Goal: Check status: Check status

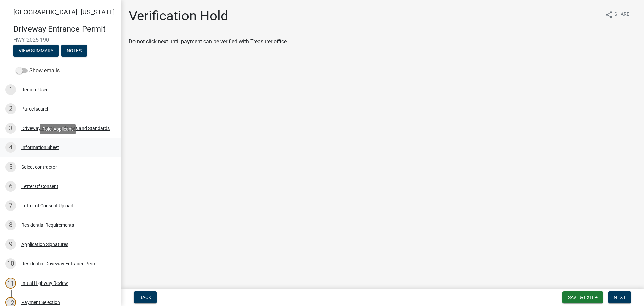
click at [45, 145] on div "Information Sheet" at bounding box center [40, 147] width 38 height 5
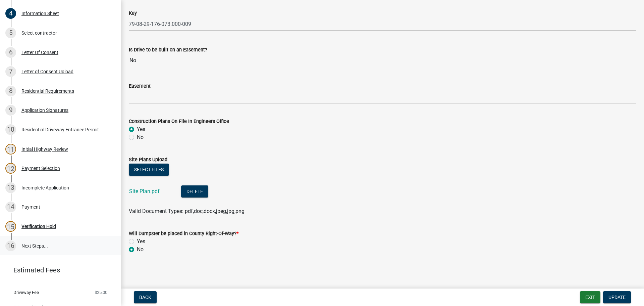
scroll to position [134, 0]
click at [30, 206] on div "Payment" at bounding box center [30, 206] width 19 height 5
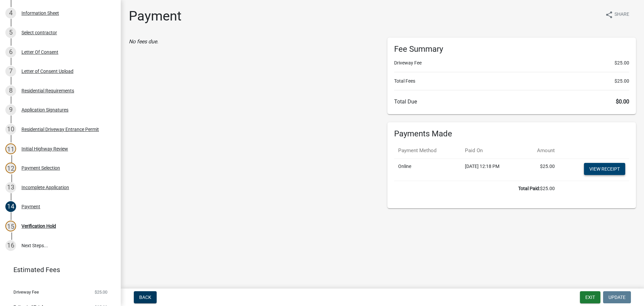
click at [596, 170] on link "View receipt" at bounding box center [604, 169] width 41 height 12
click at [32, 225] on div "Verification Hold" at bounding box center [38, 225] width 35 height 5
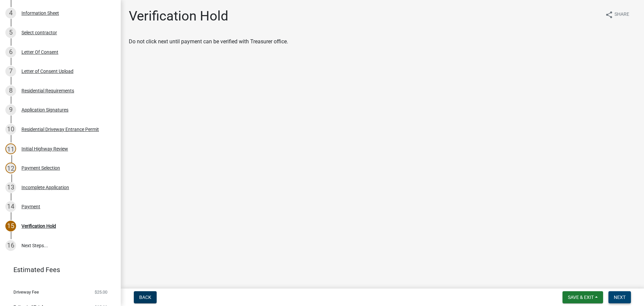
click at [617, 297] on span "Next" at bounding box center [620, 296] width 12 height 5
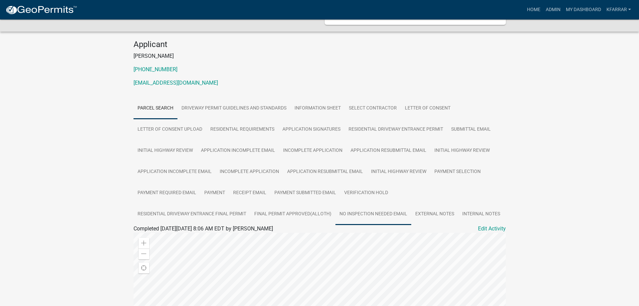
scroll to position [42, 0]
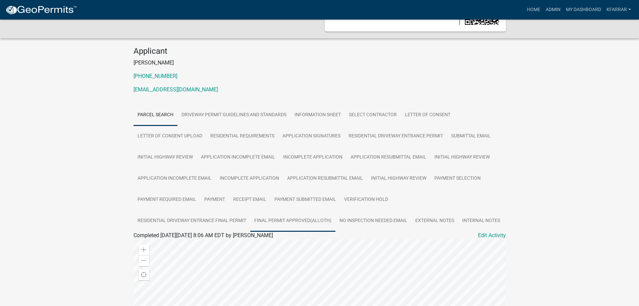
click at [279, 218] on link "Final Permit Approved(AllOth)" at bounding box center [292, 220] width 85 height 21
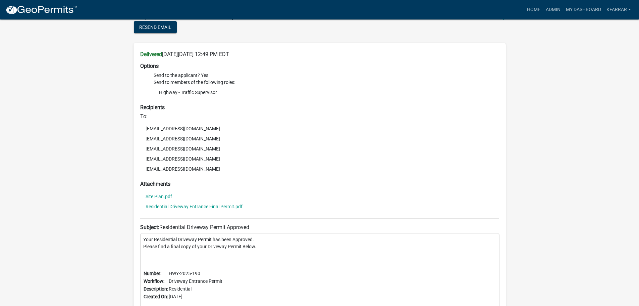
scroll to position [214, 0]
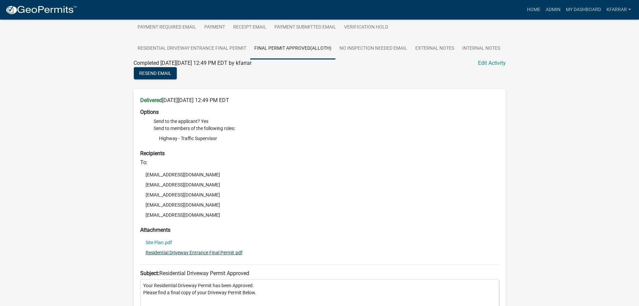
click at [199, 251] on link "Residential Driveway Entrance Final Permit.pdf" at bounding box center [194, 252] width 97 height 5
click at [160, 243] on link "Site Plan.pdf" at bounding box center [159, 242] width 26 height 5
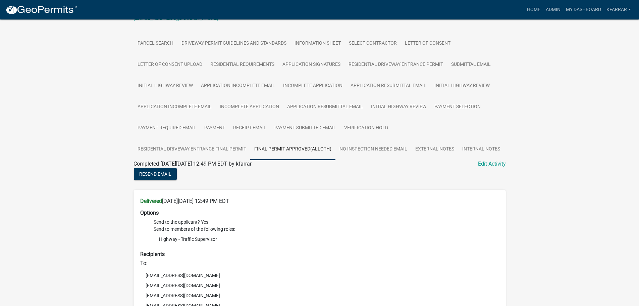
scroll to position [80, 0]
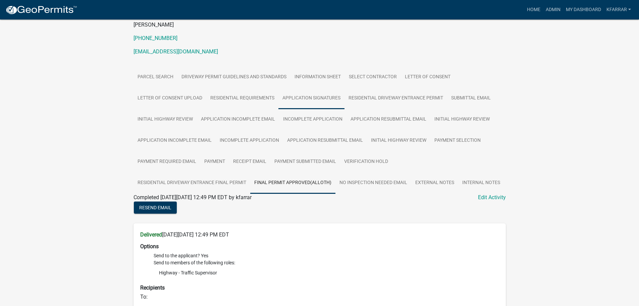
click at [294, 97] on link "Application Signatures" at bounding box center [311, 98] width 66 height 21
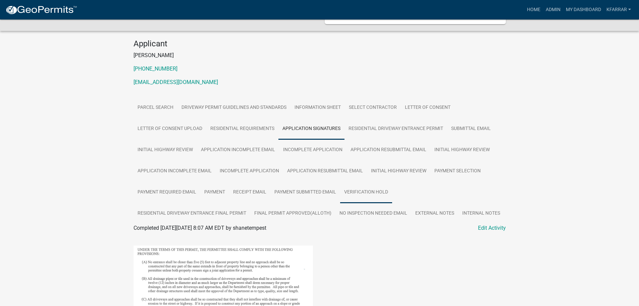
scroll to position [0, 0]
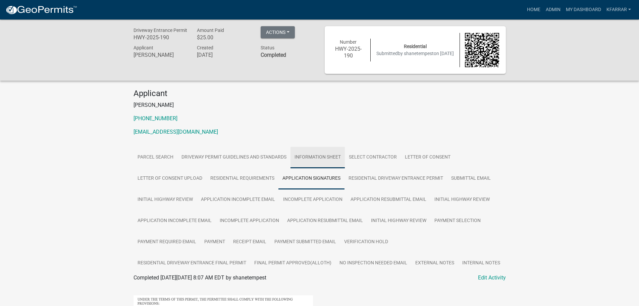
click at [338, 156] on link "Information Sheet" at bounding box center [317, 157] width 54 height 21
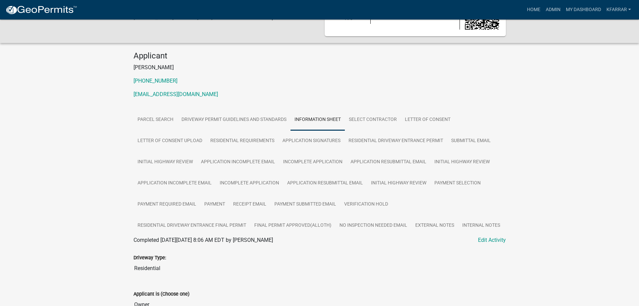
scroll to position [34, 0]
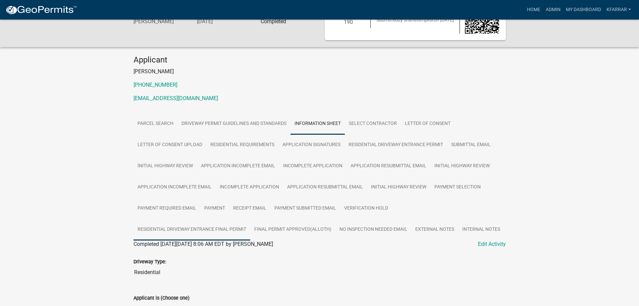
click at [224, 229] on link "Residential Driveway Entrance Final Permit" at bounding box center [191, 229] width 117 height 21
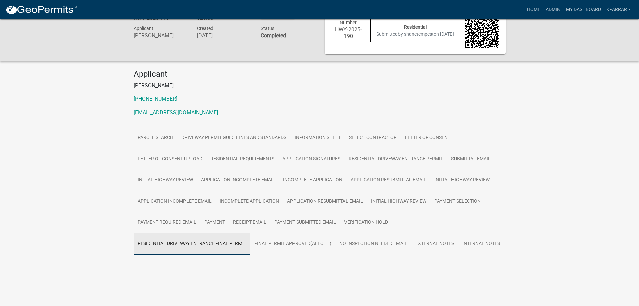
scroll to position [19, 0]
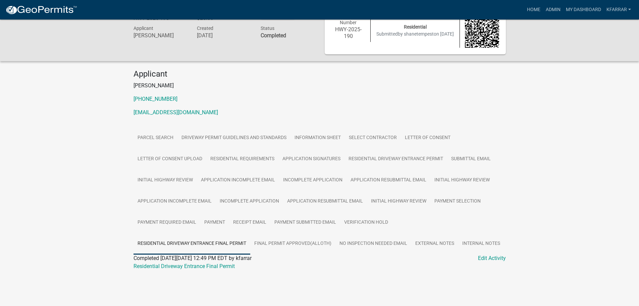
click at [214, 269] on div "Residential Driveway Entrance Final Permit" at bounding box center [319, 266] width 382 height 8
click at [214, 266] on link "Residential Driveway Entrance Final Permit" at bounding box center [183, 266] width 101 height 6
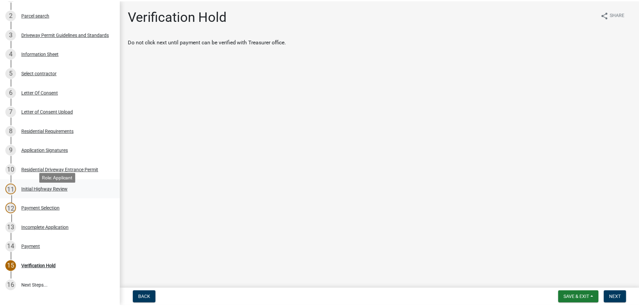
scroll to position [101, 0]
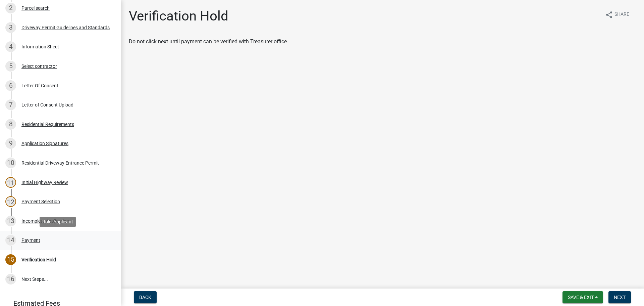
click at [36, 240] on div "Payment" at bounding box center [30, 239] width 19 height 5
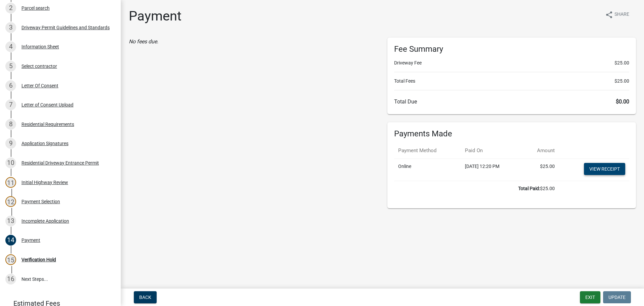
click at [613, 170] on link "View receipt" at bounding box center [604, 169] width 41 height 12
click at [38, 260] on div "Verification Hold" at bounding box center [38, 259] width 35 height 5
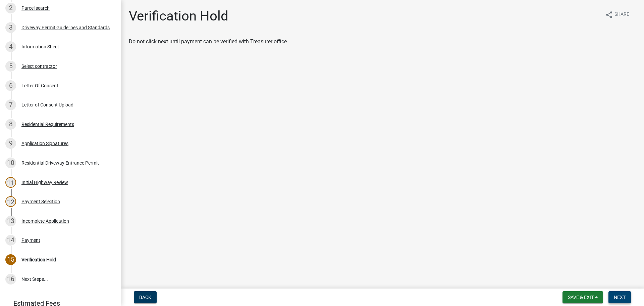
click at [624, 299] on span "Next" at bounding box center [620, 296] width 12 height 5
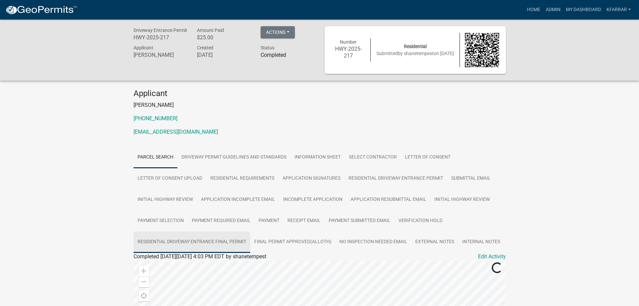
click at [239, 240] on link "Residential Driveway Entrance Final Permit" at bounding box center [191, 241] width 117 height 21
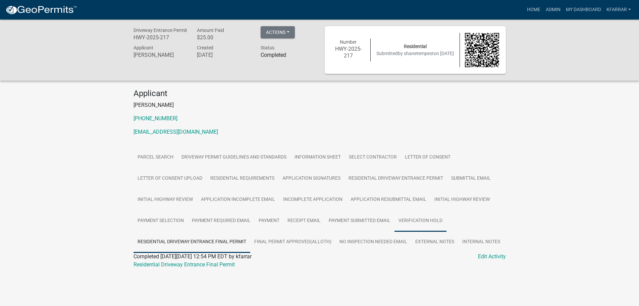
scroll to position [19, 0]
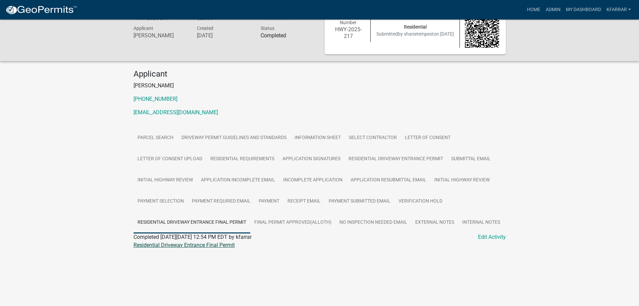
click at [198, 245] on link "Residential Driveway Entrance Final Permit" at bounding box center [183, 244] width 101 height 6
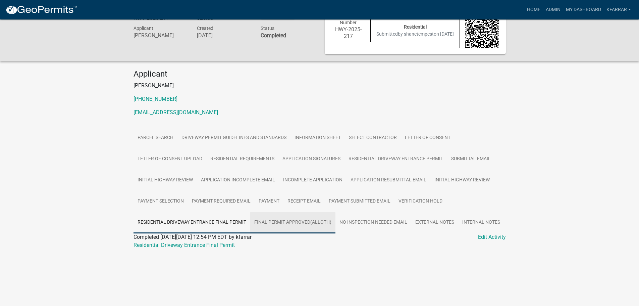
click at [291, 219] on link "Final Permit Approved(AllOth)" at bounding box center [292, 222] width 85 height 21
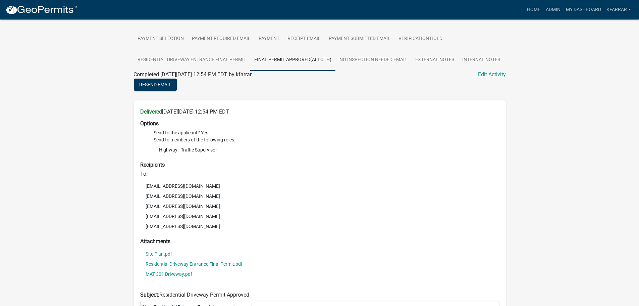
scroll to position [221, 0]
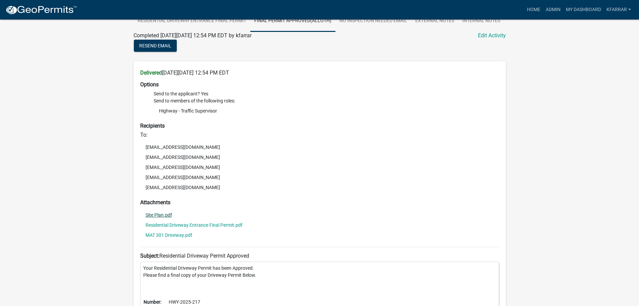
click at [165, 216] on link "Site Plan.pdf" at bounding box center [159, 214] width 26 height 5
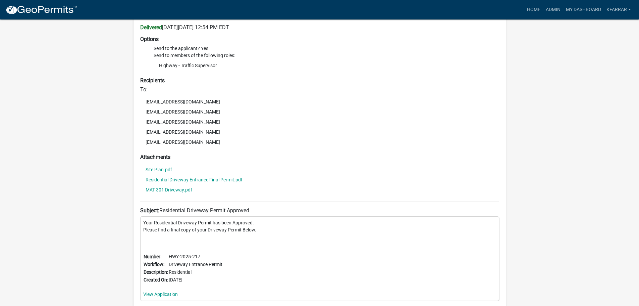
scroll to position [254, 0]
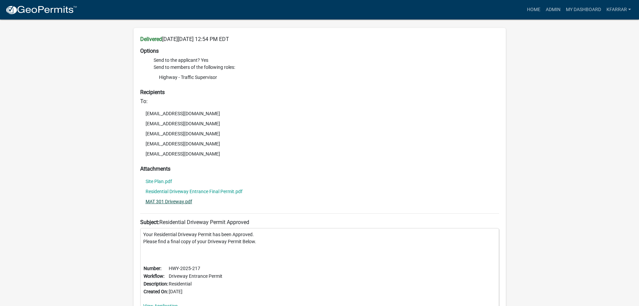
click at [182, 203] on link "MAT 301 Driveway.pdf" at bounding box center [169, 201] width 47 height 5
